Goal: Complete application form

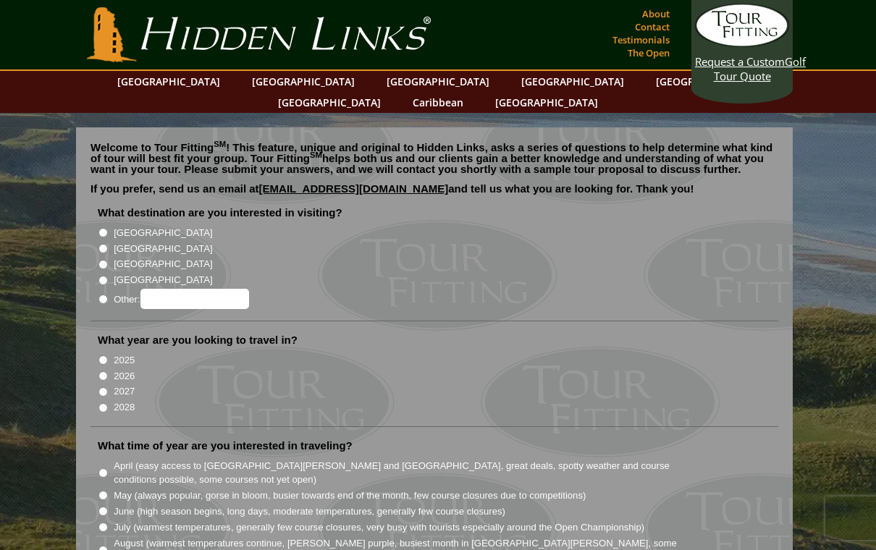
click at [108, 371] on input "2026" at bounding box center [102, 375] width 9 height 9
radio input "true"
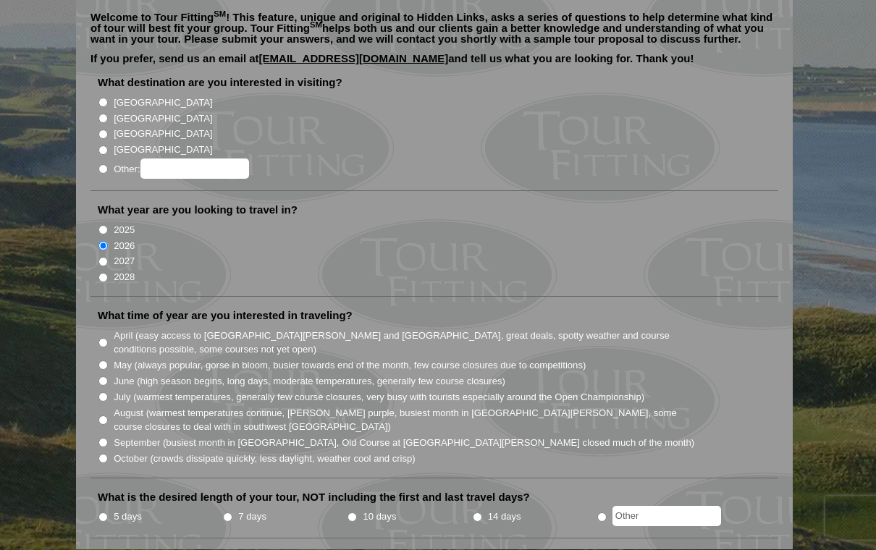
scroll to position [130, 0]
click at [125, 406] on label "August (warmest temperatures continue, [PERSON_NAME] purple, busiest month in […" at bounding box center [405, 420] width 582 height 28
click at [108, 416] on input "August (warmest temperatures continue, [PERSON_NAME] purple, busiest month in […" at bounding box center [102, 420] width 9 height 9
radio input "true"
click at [108, 513] on input "5 days" at bounding box center [102, 517] width 9 height 9
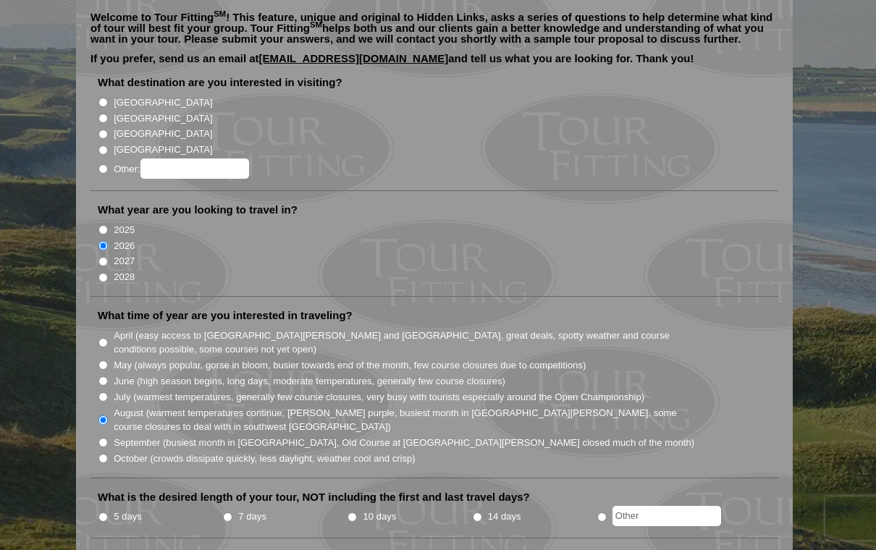
radio input "true"
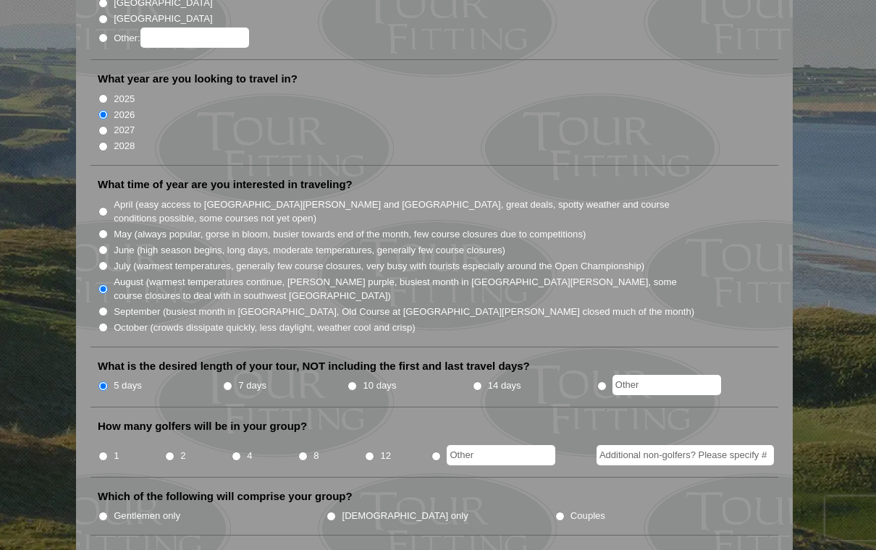
scroll to position [269, 0]
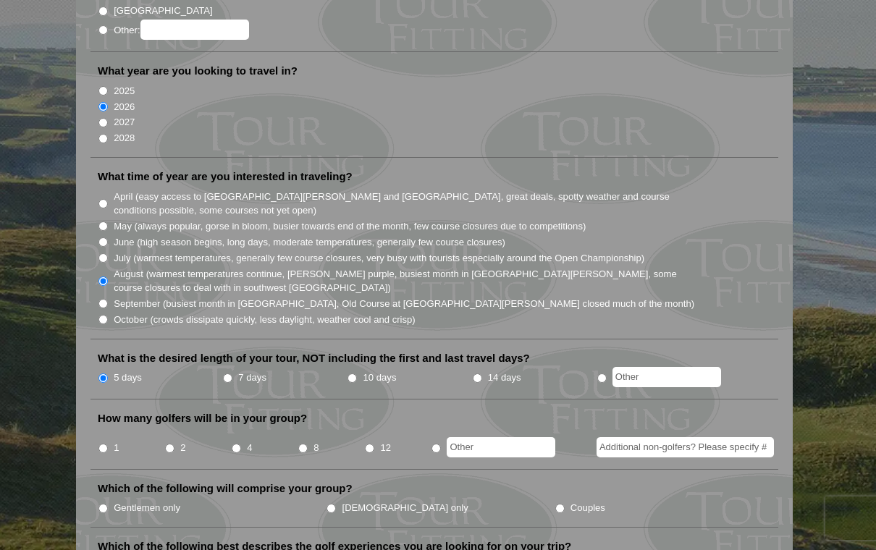
click at [245, 429] on li "4" at bounding box center [264, 443] width 67 height 28
click at [240, 444] on input "4" at bounding box center [236, 448] width 9 height 9
radio input "true"
click at [235, 499] on li "Gentlemen only" at bounding box center [212, 507] width 228 height 16
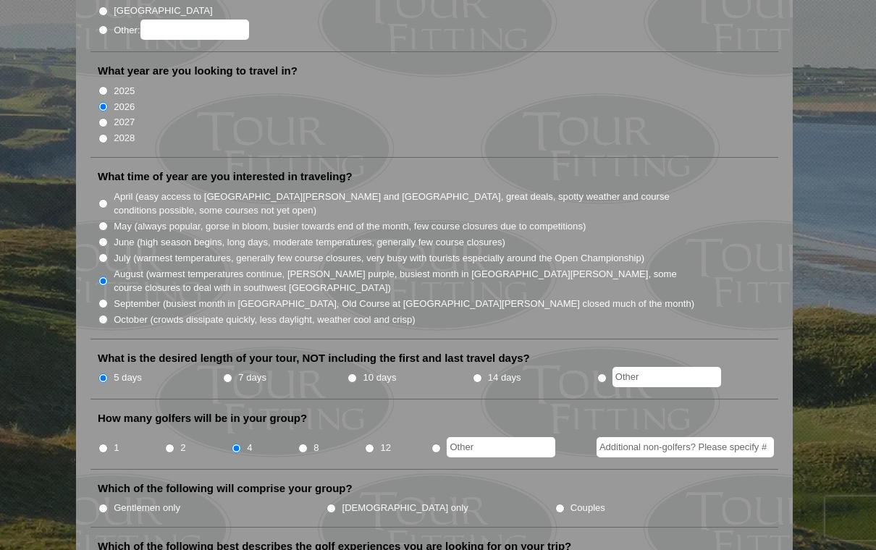
click at [326, 504] on input "[DEMOGRAPHIC_DATA] only" at bounding box center [330, 508] width 9 height 9
radio input "true"
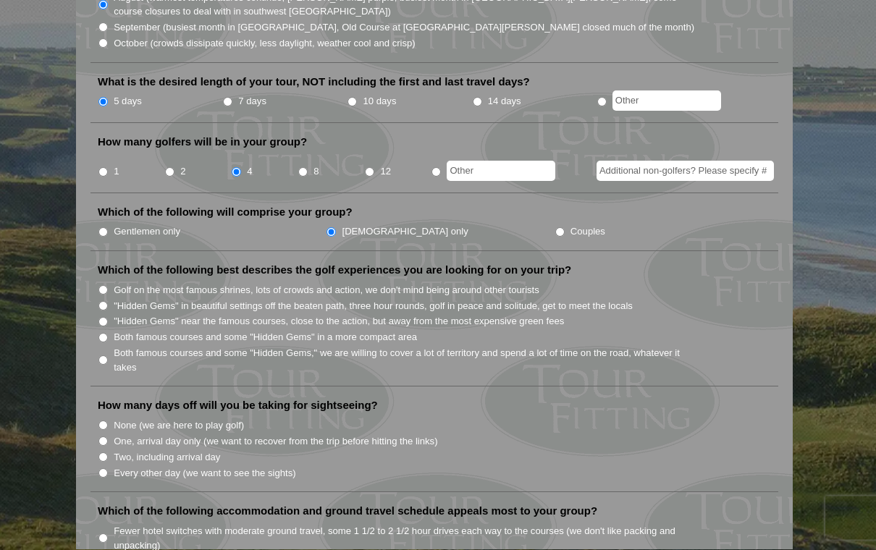
scroll to position [543, 0]
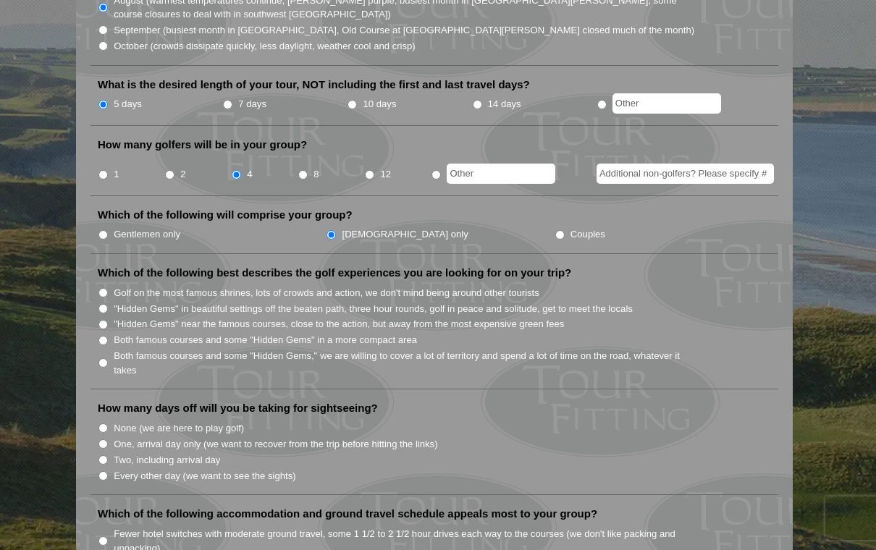
click at [104, 439] on input "One, arrival day only (we want to recover from the trip before hitting the link…" at bounding box center [102, 443] width 9 height 9
radio input "true"
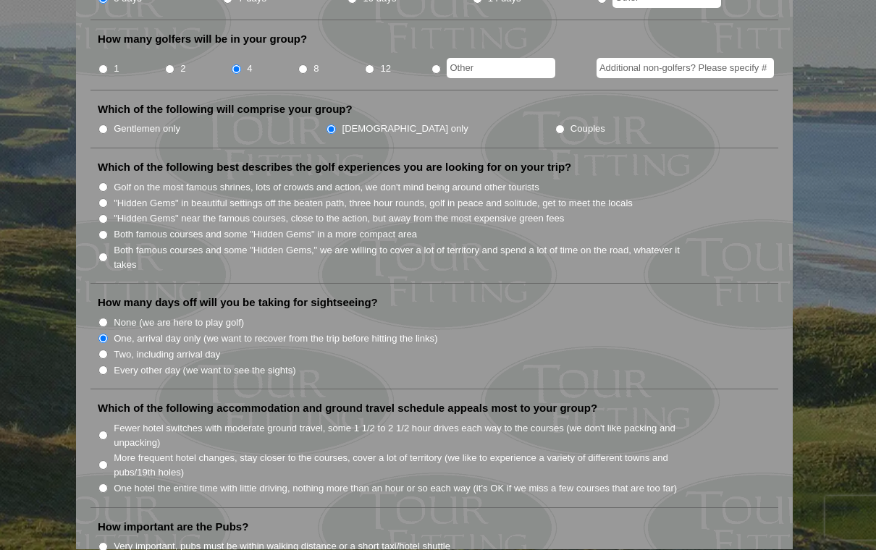
scroll to position [649, 0]
click at [108, 431] on input "Fewer hotel switches with moderate ground travel, some 1 1/2 to 2 1/2 hour driv…" at bounding box center [102, 435] width 9 height 9
radio input "true"
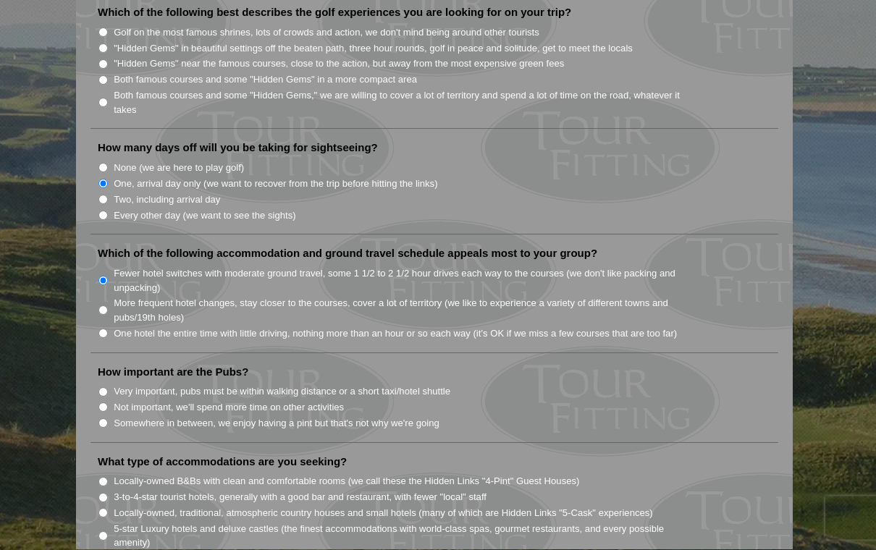
scroll to position [819, 0]
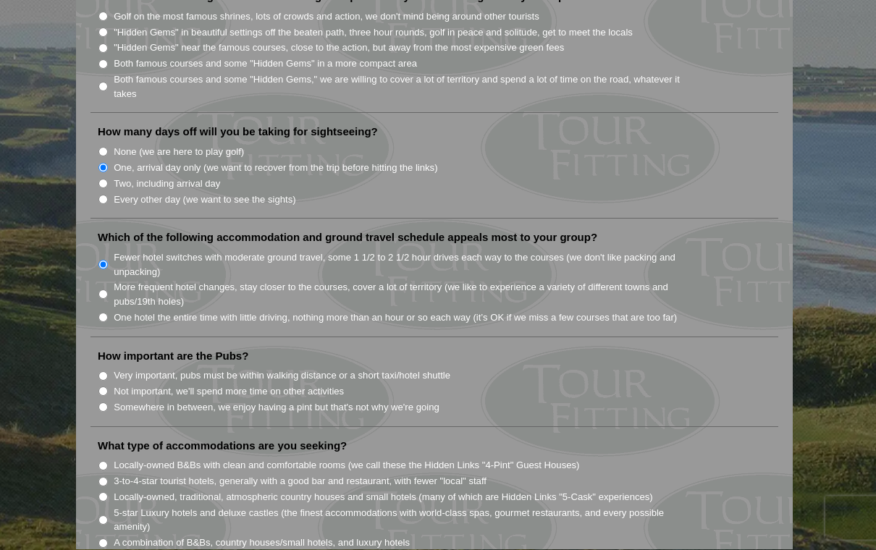
click at [108, 387] on input "Not important, we'll spend more time on other activities" at bounding box center [102, 391] width 9 height 9
radio input "true"
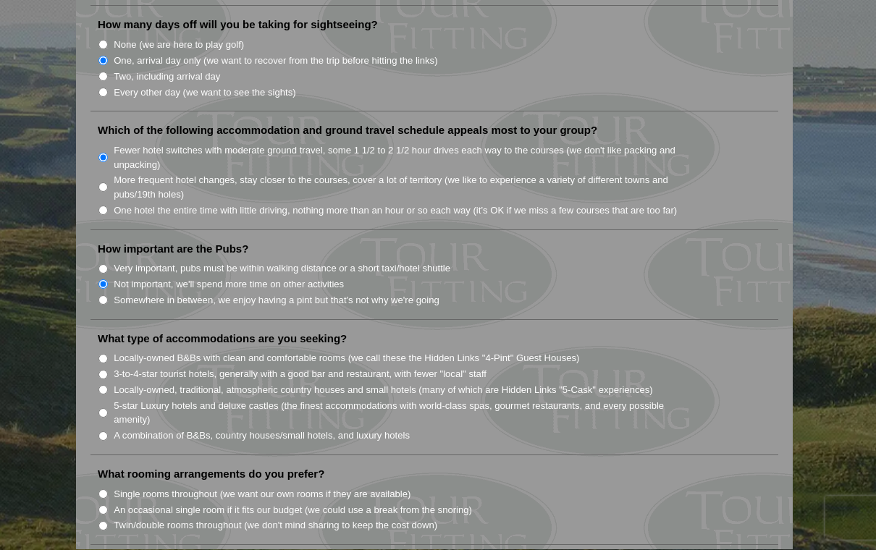
scroll to position [927, 0]
click at [101, 521] on input "Twin/double rooms throughout (we don't mind sharing to keep the cost down)" at bounding box center [102, 525] width 9 height 9
radio input "true"
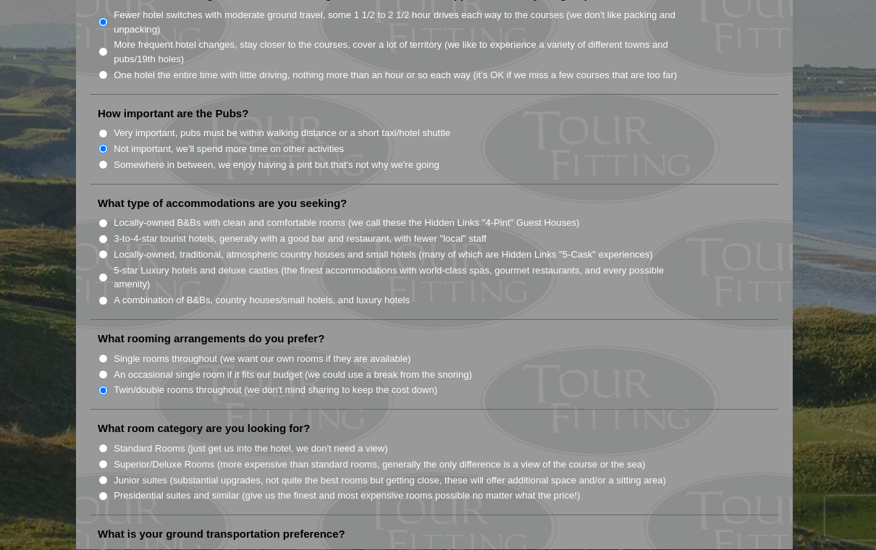
scroll to position [1062, 0]
click at [101, 476] on input "Junior suites (substantial upgrades, not quite the best rooms but getting close…" at bounding box center [102, 480] width 9 height 9
radio input "true"
click at [108, 460] on input "Superior/Deluxe Rooms (more expensive than standard rooms, generally the only d…" at bounding box center [102, 464] width 9 height 9
radio input "true"
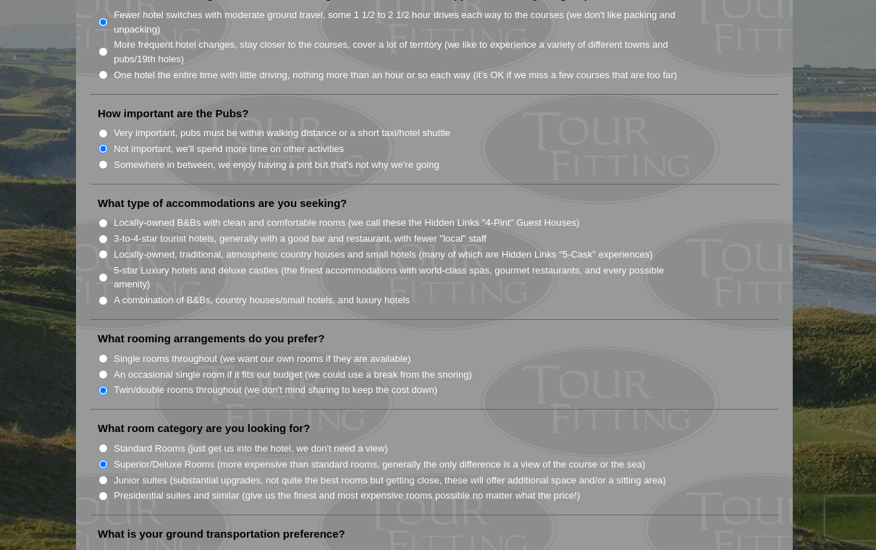
click at [103, 476] on input "Junior suites (substantial upgrades, not quite the best rooms but getting close…" at bounding box center [102, 480] width 9 height 9
radio input "true"
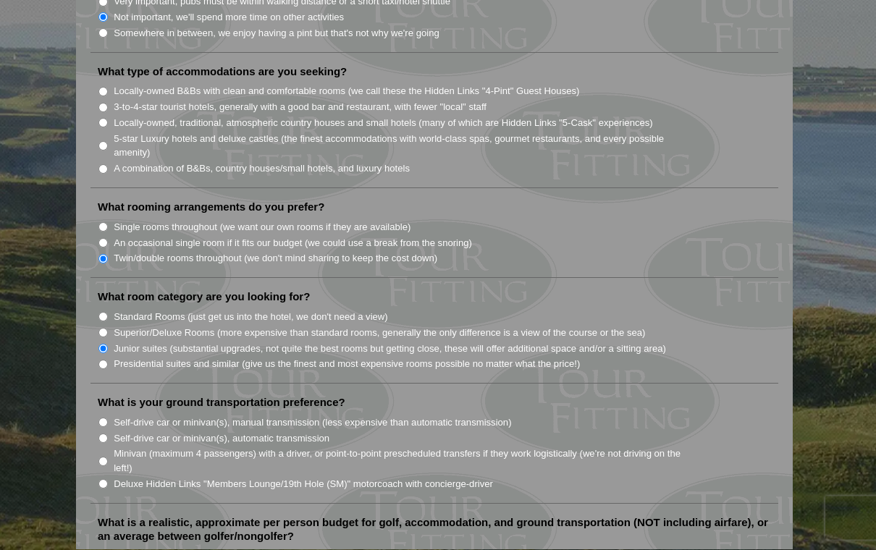
scroll to position [1194, 0]
click at [106, 445] on li "Minivan (maximum 4 passengers) with a driver, or point-to-point prescheduled tr…" at bounding box center [440, 460] width 685 height 30
click at [106, 457] on input "Minivan (maximum 4 passengers) with a driver, or point-to-point prescheduled tr…" at bounding box center [102, 461] width 9 height 9
radio input "true"
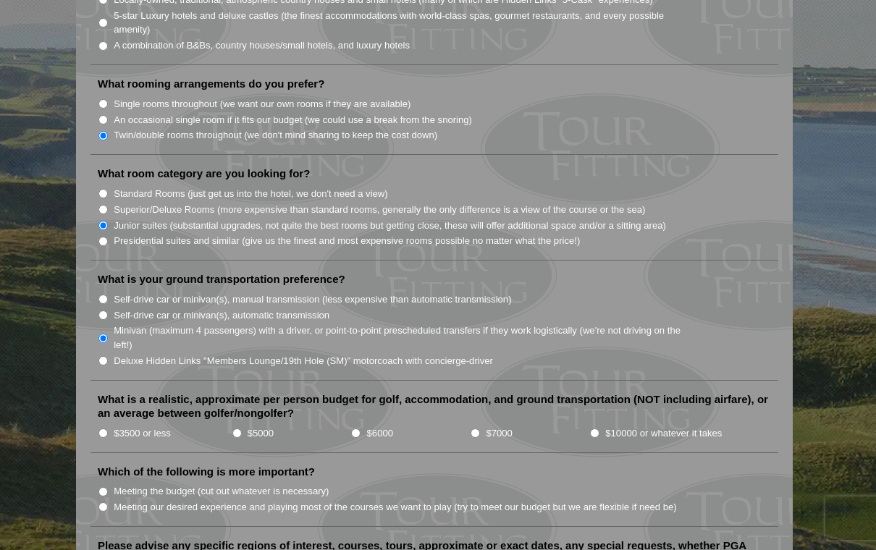
scroll to position [1323, 0]
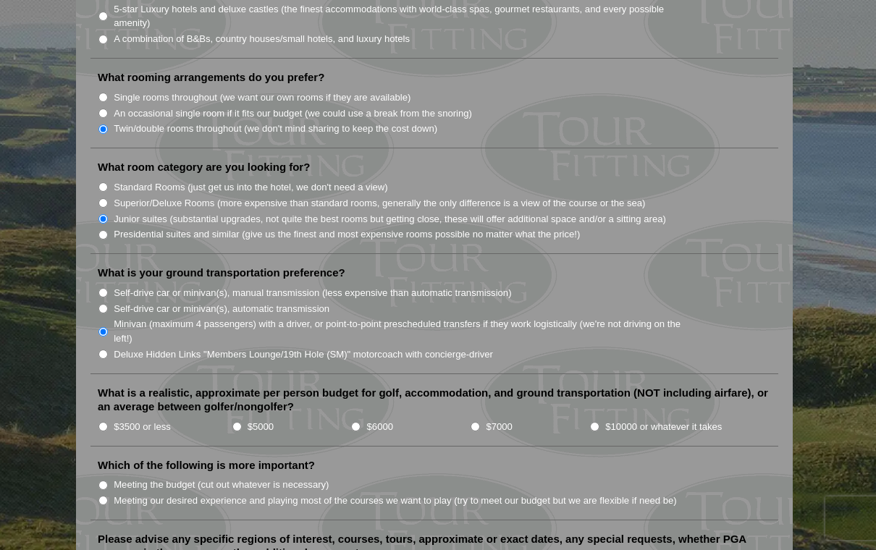
click at [106, 422] on input "$3500 or less" at bounding box center [102, 426] width 9 height 9
radio input "true"
click at [108, 496] on input "Meeting our desired experience and playing most of the courses we want to play …" at bounding box center [102, 500] width 9 height 9
radio input "true"
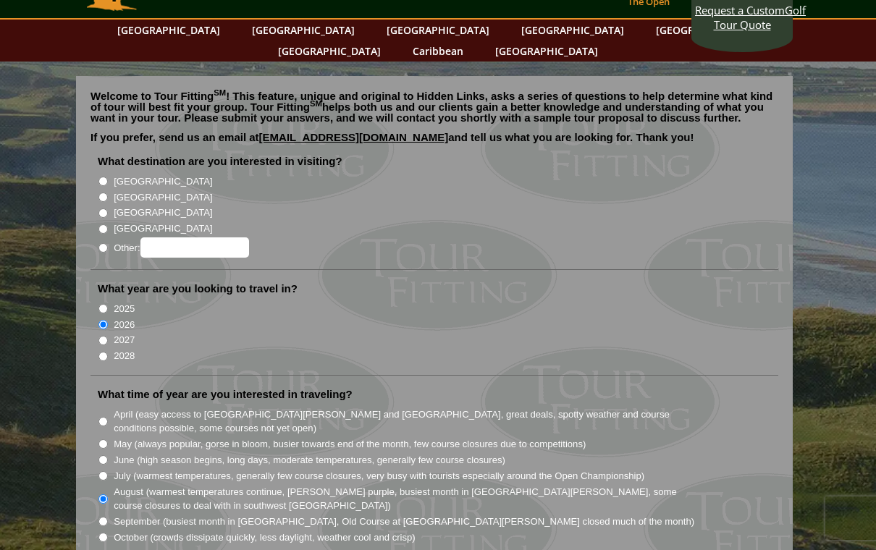
scroll to position [51, 0]
radio input "true"
click at [187, 238] on input "Other:" at bounding box center [194, 248] width 109 height 20
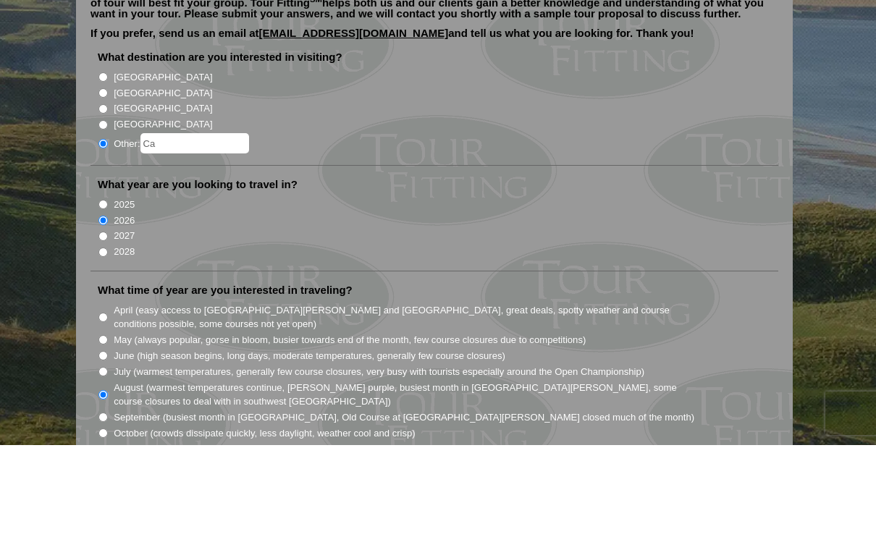
type input "C"
click at [381, 237] on li "Other: [GEOGRAPHIC_DATA]" at bounding box center [440, 248] width 685 height 22
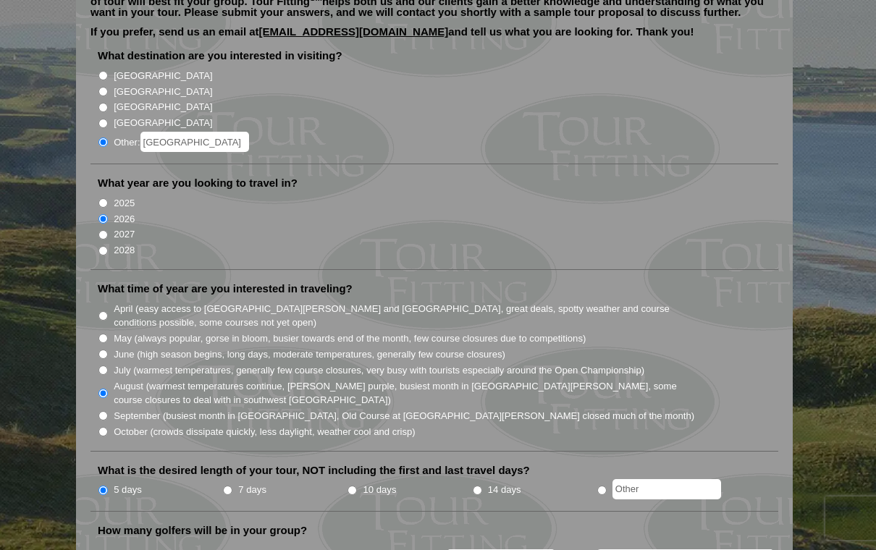
click at [225, 132] on input "[GEOGRAPHIC_DATA]" at bounding box center [194, 142] width 109 height 20
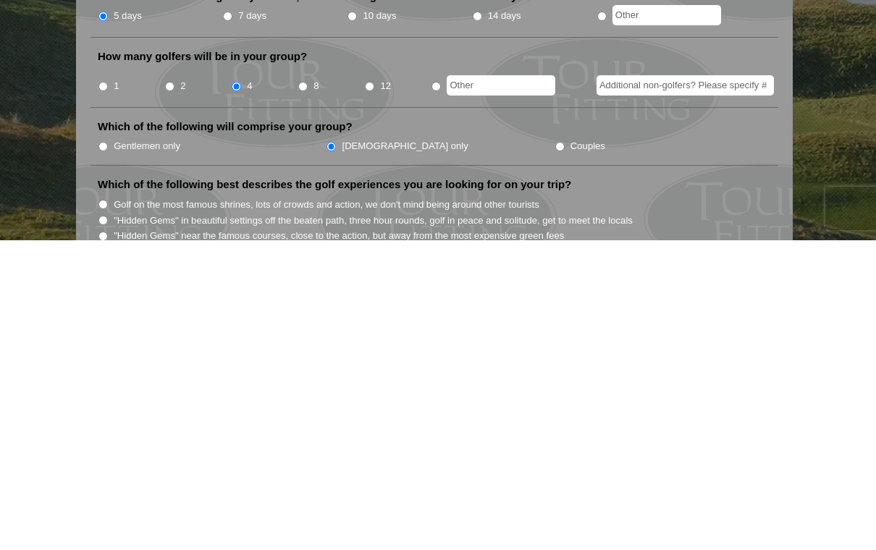
scroll to position [330, 0]
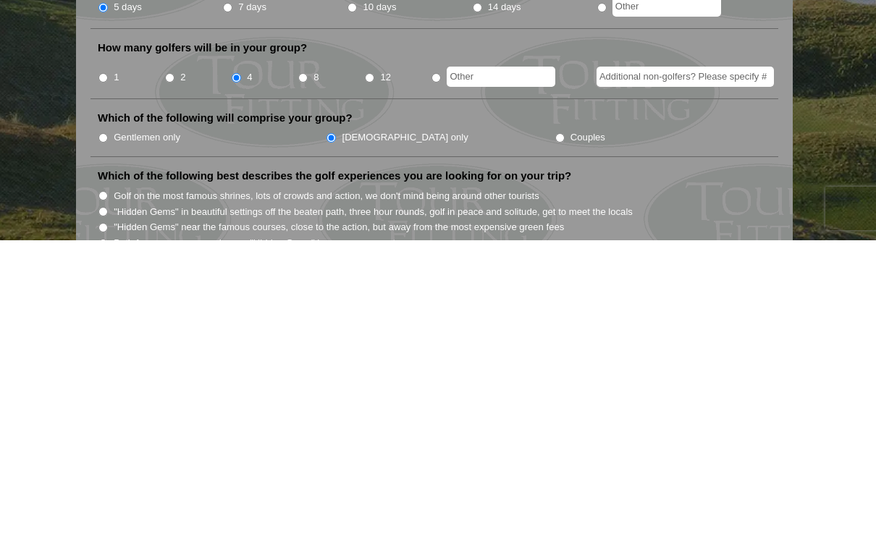
type input "[GEOGRAPHIC_DATA]"
click at [106, 549] on input "Both famous courses and some "Hidden Gems" in a more compact area" at bounding box center [102, 553] width 9 height 9
radio input "true"
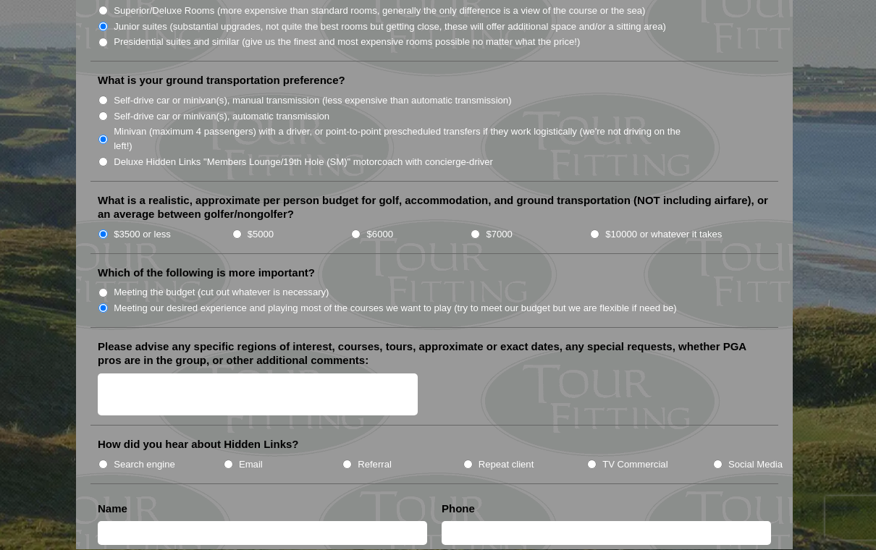
scroll to position [1517, 0]
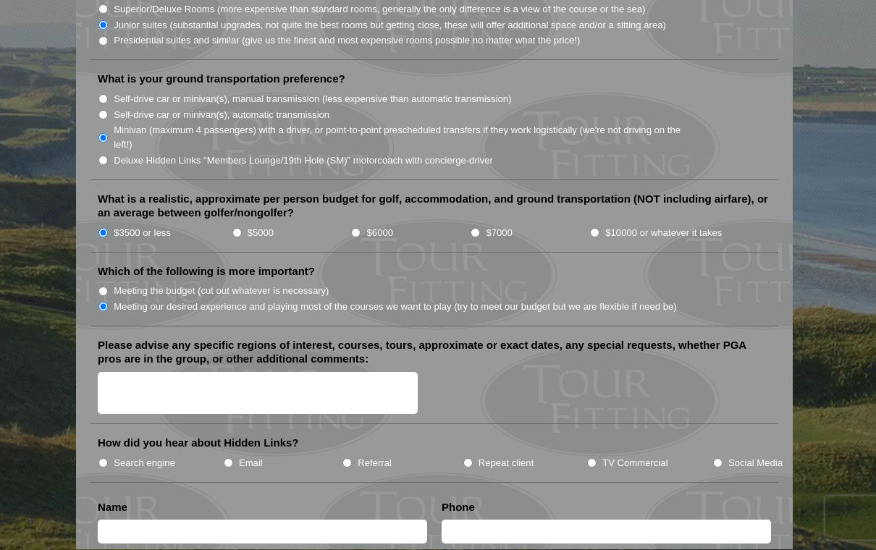
click at [140, 373] on textarea "Please advise any specific regions of interest, courses, tours, approximate or …" at bounding box center [258, 394] width 320 height 43
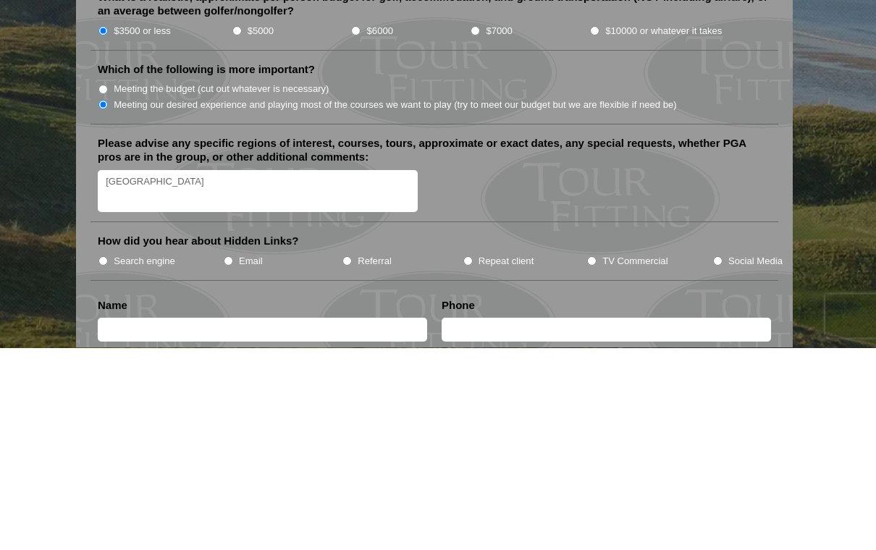
type textarea "[GEOGRAPHIC_DATA]"
click at [233, 459] on input "Email" at bounding box center [228, 463] width 9 height 9
radio input "true"
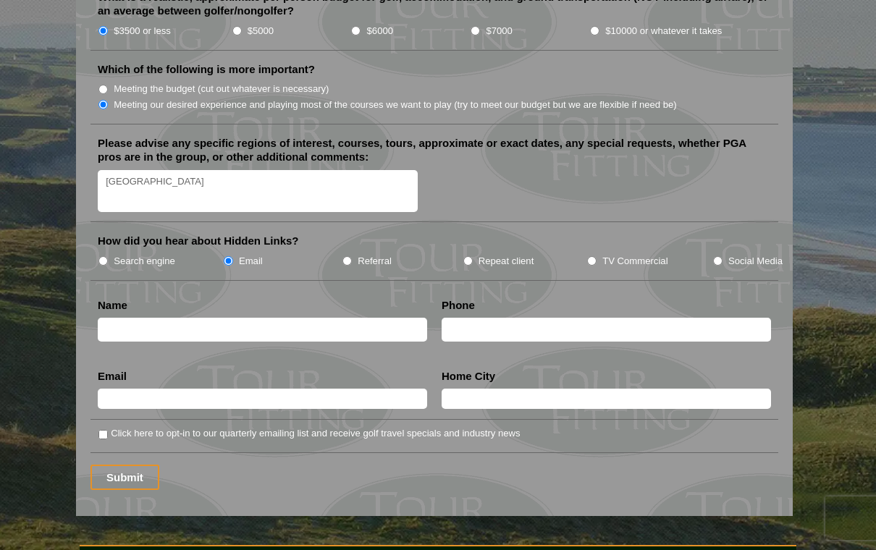
click at [144, 318] on input "text" at bounding box center [262, 330] width 329 height 24
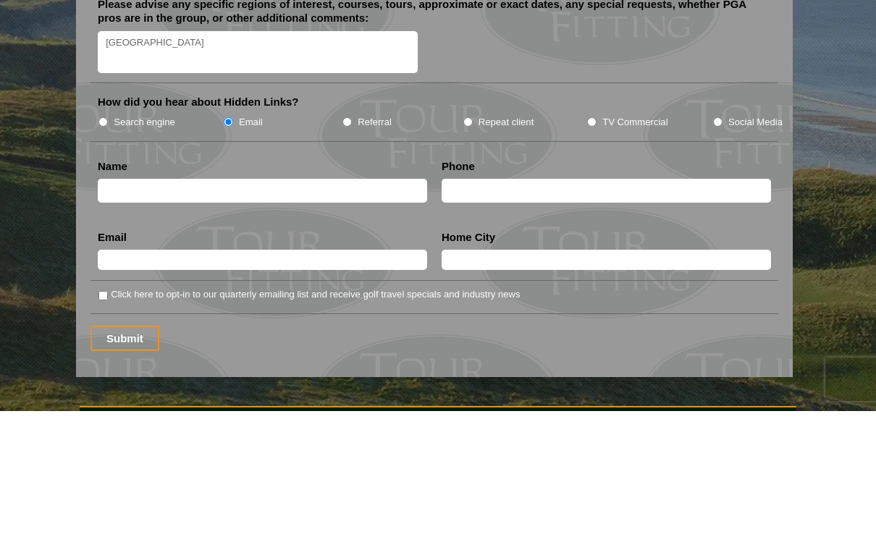
type input "[PERSON_NAME]"
click at [312, 389] on input "text" at bounding box center [262, 399] width 329 height 20
type input "[EMAIL_ADDRESS][DOMAIN_NAME]"
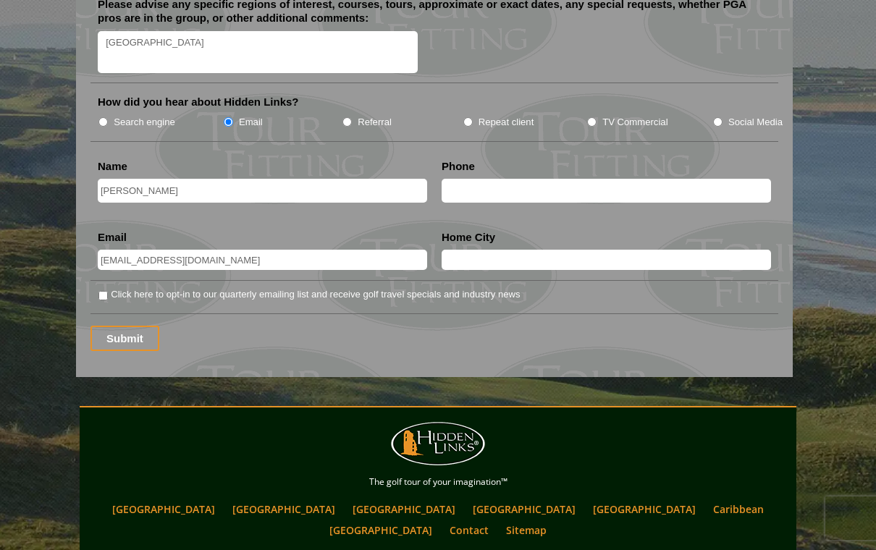
click at [469, 250] on input "text" at bounding box center [606, 260] width 329 height 20
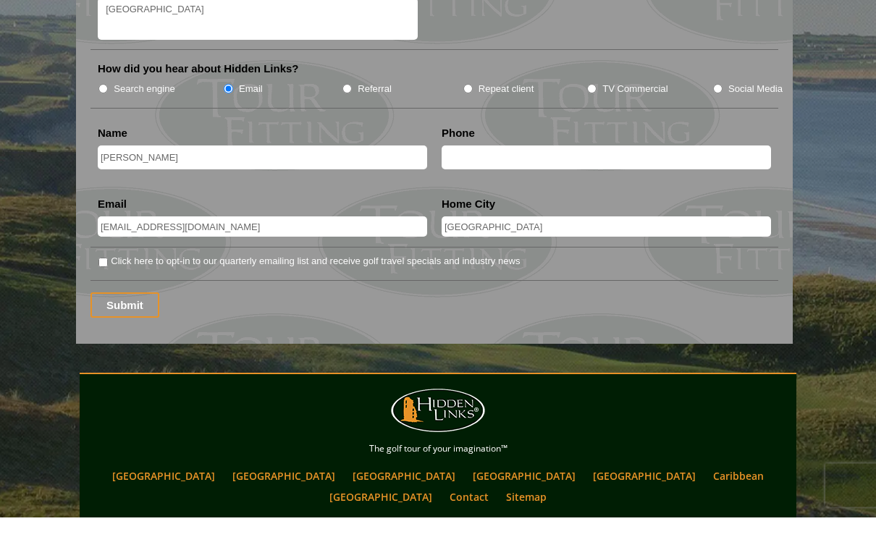
type input "[GEOGRAPHIC_DATA]"
click at [473, 179] on input "text" at bounding box center [606, 191] width 329 height 24
type input "9732194603"
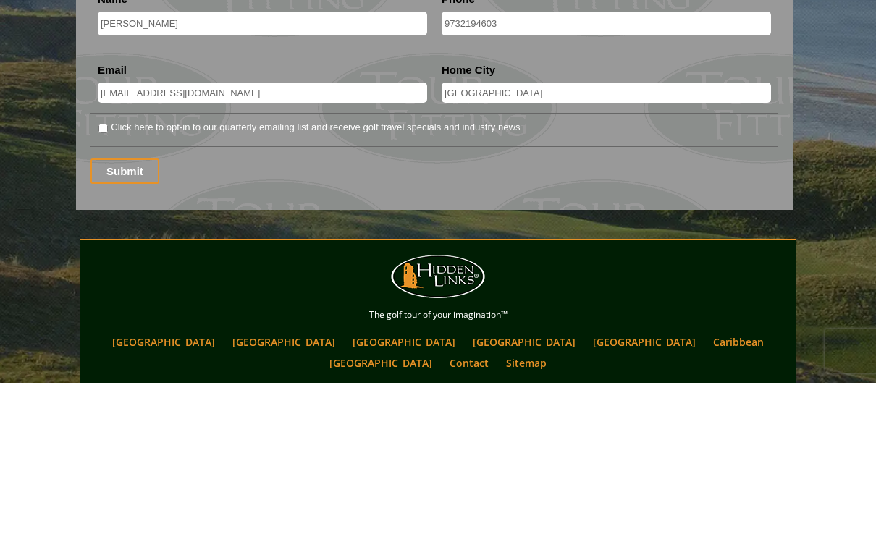
click at [107, 291] on input "Click here to opt-in to our quarterly emailing list and receive golf travel spe…" at bounding box center [102, 295] width 9 height 9
checkbox input "true"
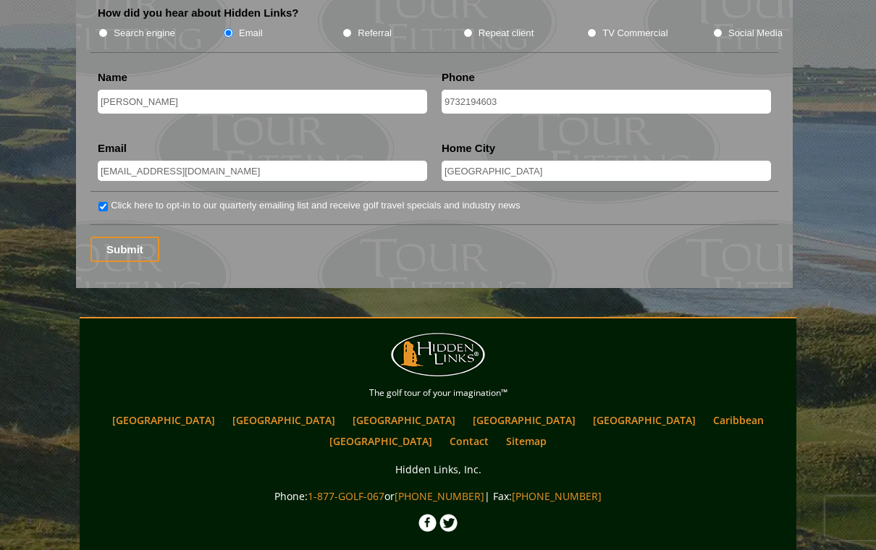
click at [129, 237] on input "Submit" at bounding box center [124, 249] width 69 height 25
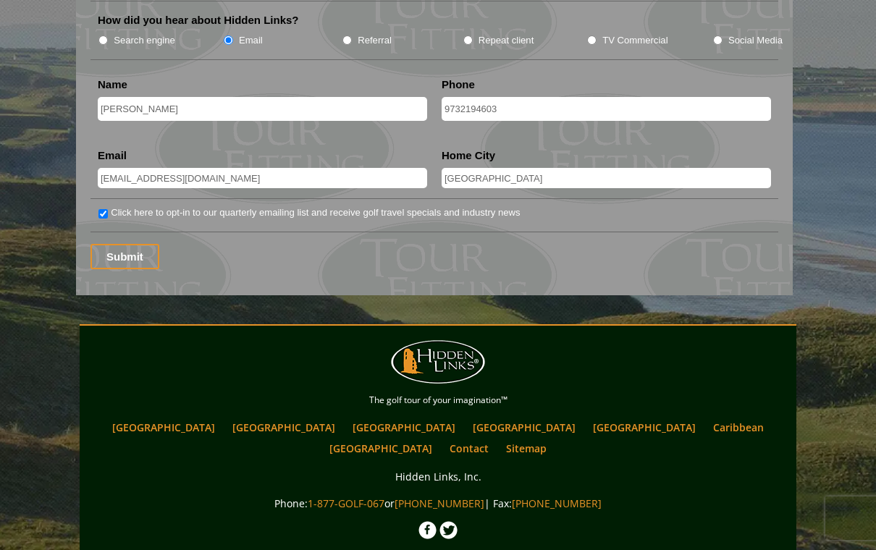
click at [130, 244] on input "Submit" at bounding box center [124, 256] width 69 height 25
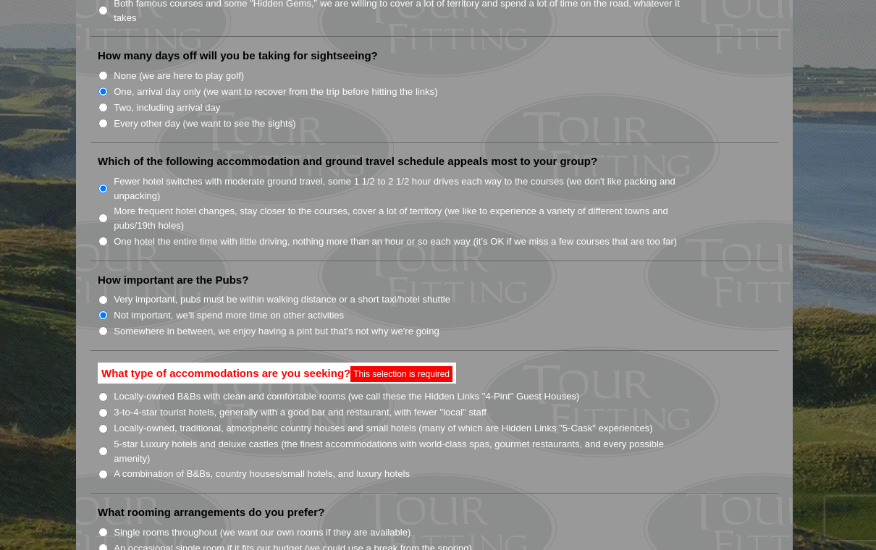
scroll to position [895, 0]
click at [106, 471] on input "A combination of B&Bs, country houses/small hotels, and luxury hotels" at bounding box center [102, 475] width 9 height 9
radio input "true"
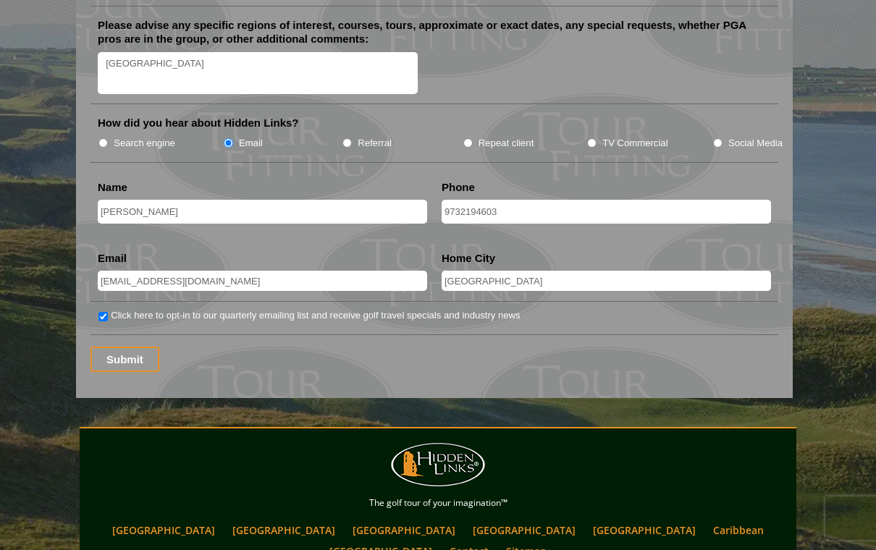
scroll to position [1838, 0]
click at [122, 346] on input "Submit" at bounding box center [124, 358] width 69 height 25
